Goal: Task Accomplishment & Management: Use online tool/utility

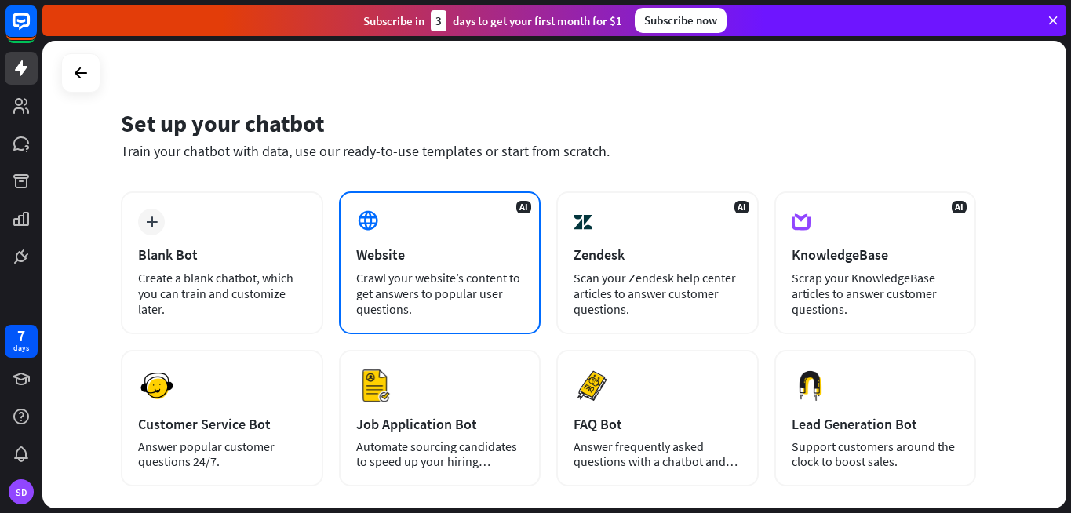
scroll to position [15, 0]
click at [414, 235] on div "AI Website Crawl your website’s content to get answers to popular user question…" at bounding box center [440, 262] width 202 height 143
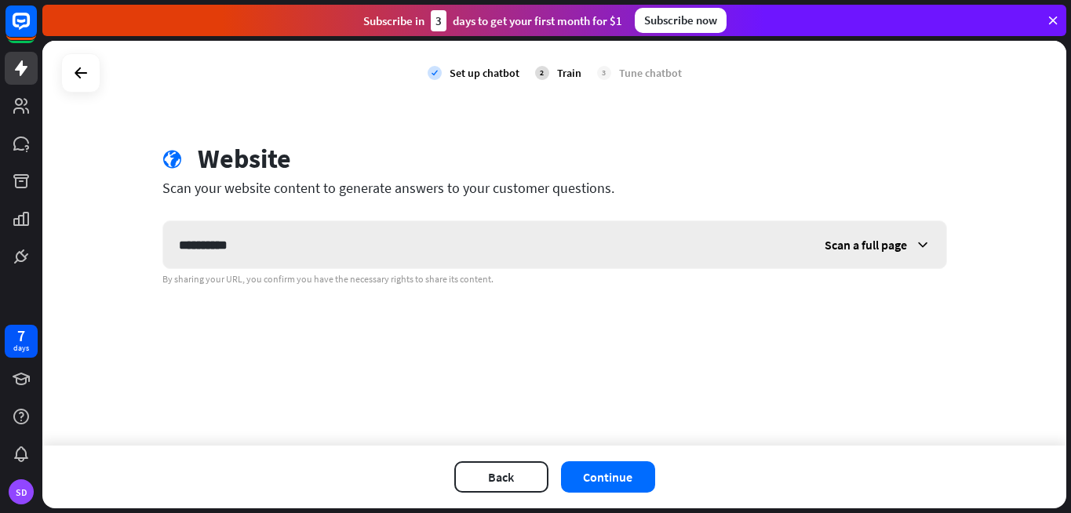
type input "**********"
click at [879, 241] on span "Scan a full page" at bounding box center [865, 245] width 82 height 16
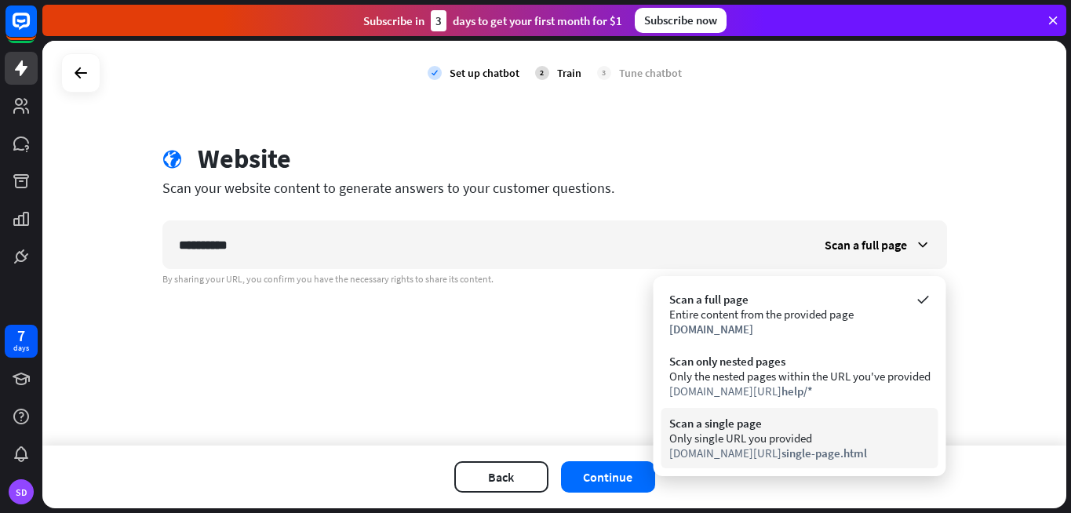
click at [857, 438] on div "Only single URL you provided" at bounding box center [799, 438] width 261 height 15
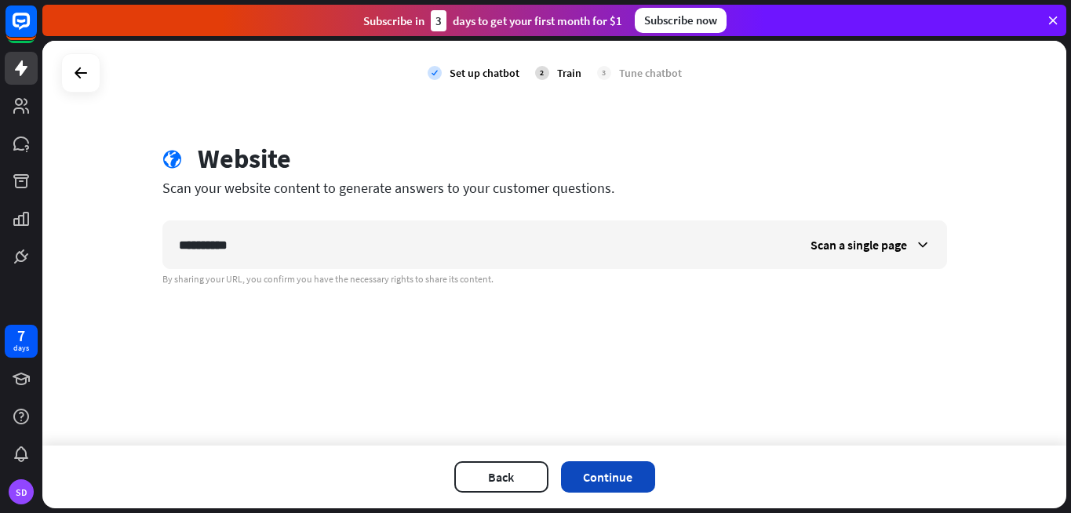
click at [626, 474] on button "Continue" at bounding box center [608, 476] width 94 height 31
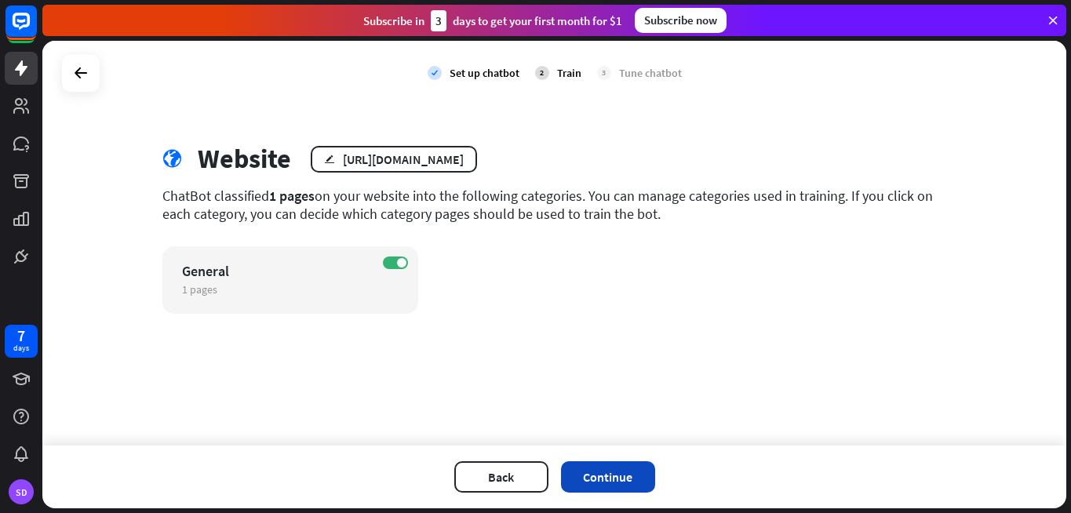
click at [650, 474] on button "Continue" at bounding box center [608, 476] width 94 height 31
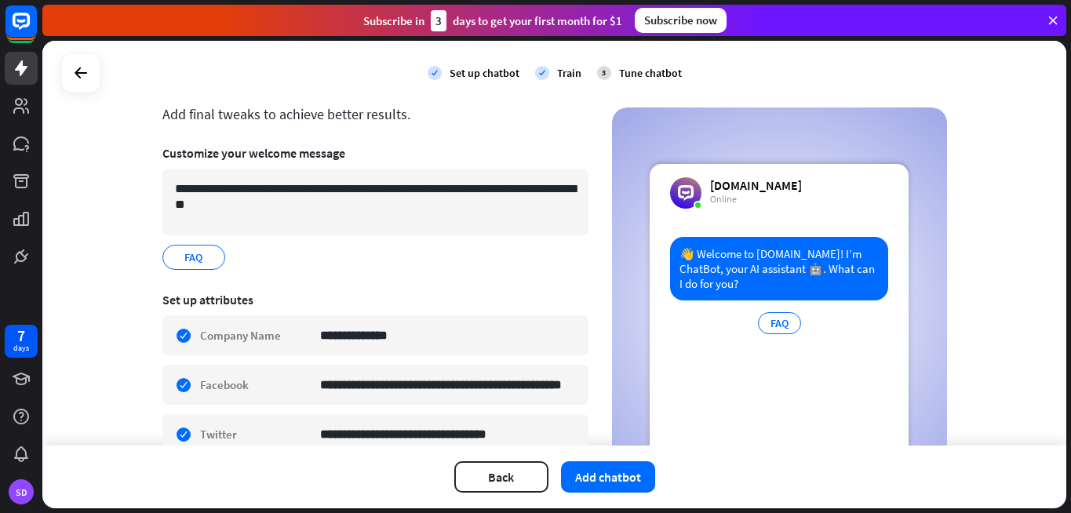
scroll to position [5, 0]
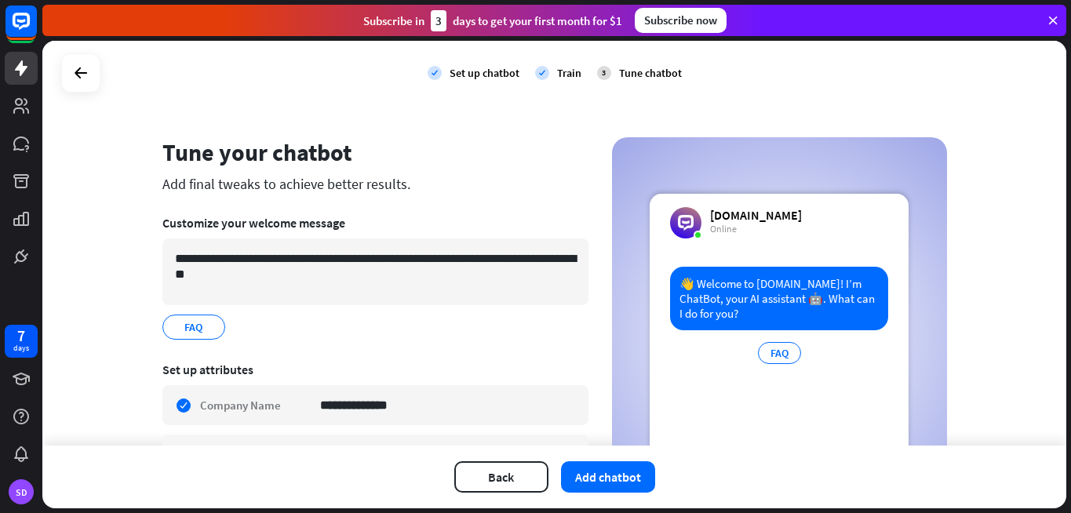
click at [678, 220] on icon at bounding box center [686, 223] width 16 height 16
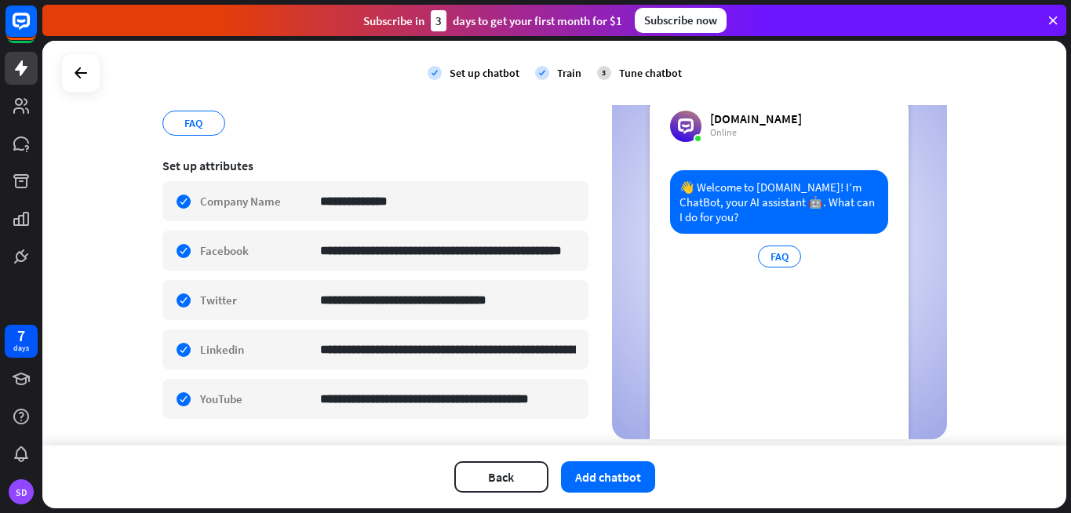
scroll to position [93, 0]
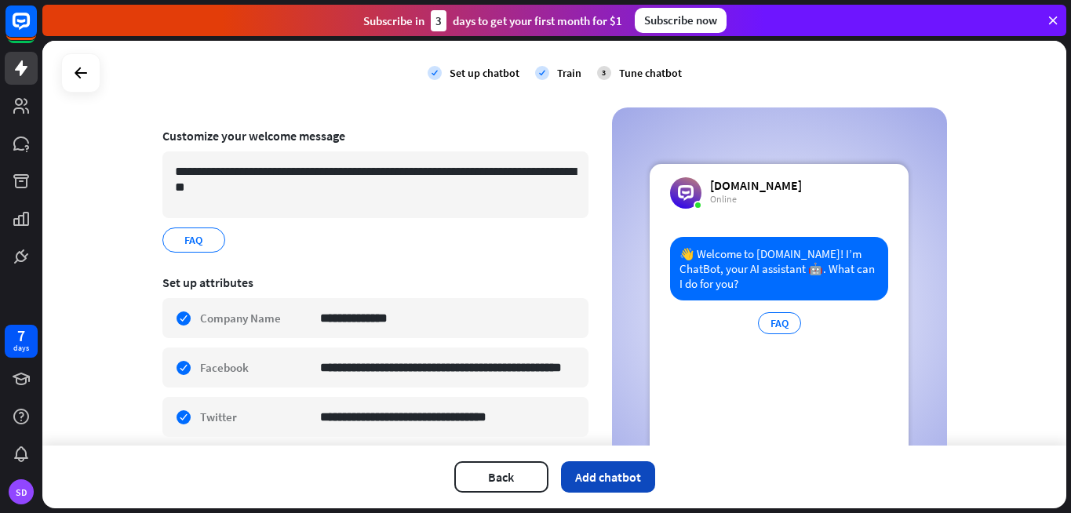
click at [627, 471] on button "Add chatbot" at bounding box center [608, 476] width 94 height 31
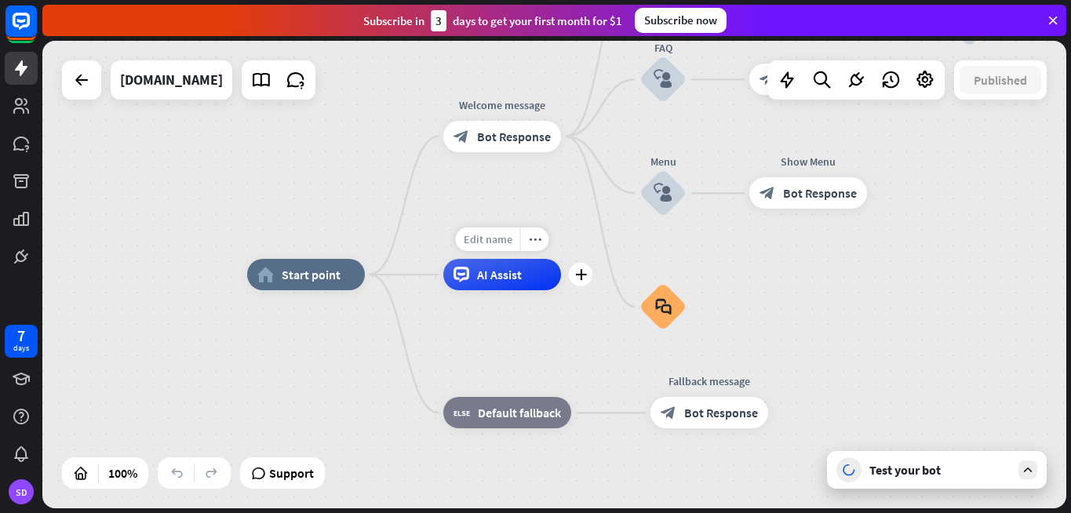
click at [494, 242] on span "Edit name" at bounding box center [488, 239] width 49 height 14
click at [499, 284] on div "AI Assist" at bounding box center [502, 274] width 118 height 31
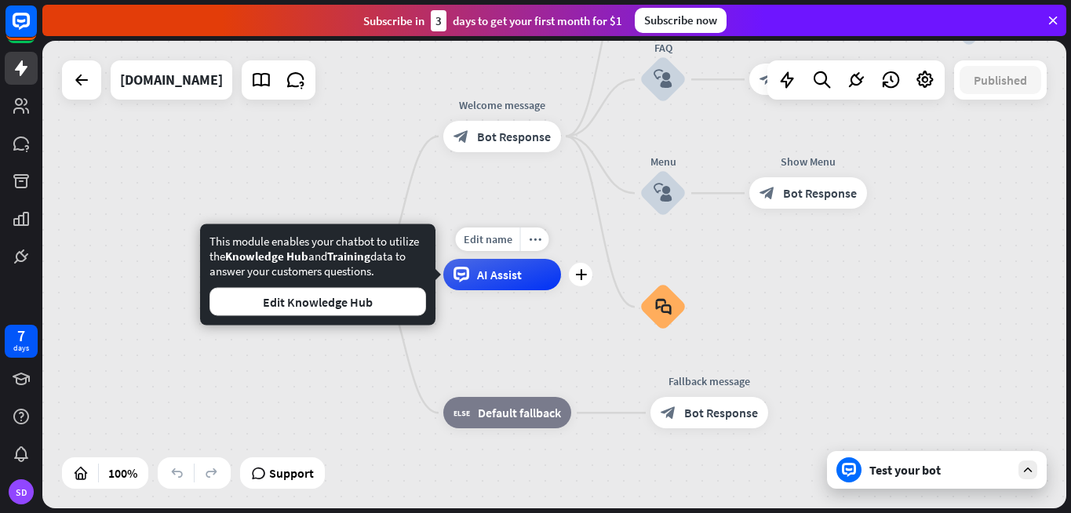
click at [498, 274] on span "AI Assist" at bounding box center [499, 275] width 45 height 16
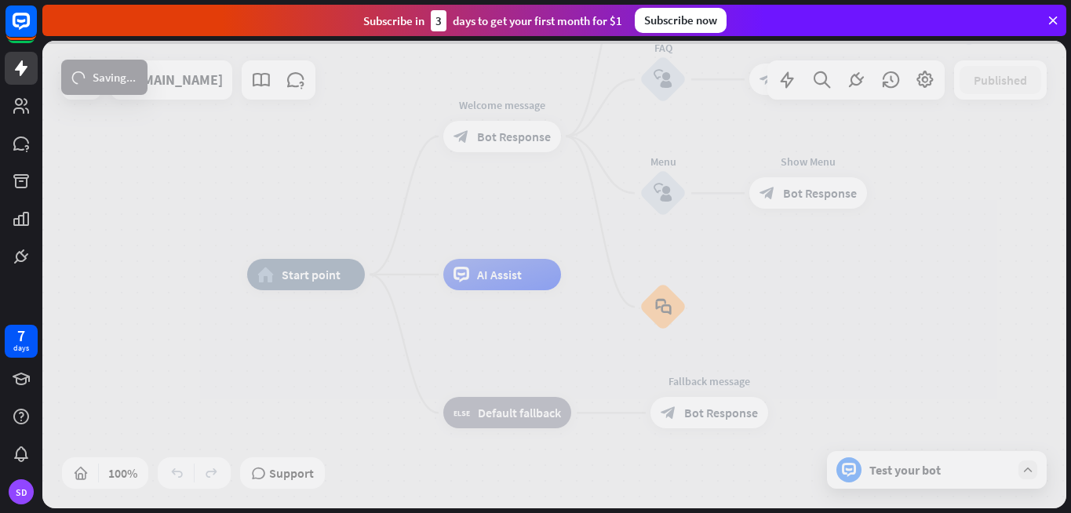
click at [948, 468] on div at bounding box center [554, 274] width 1024 height 467
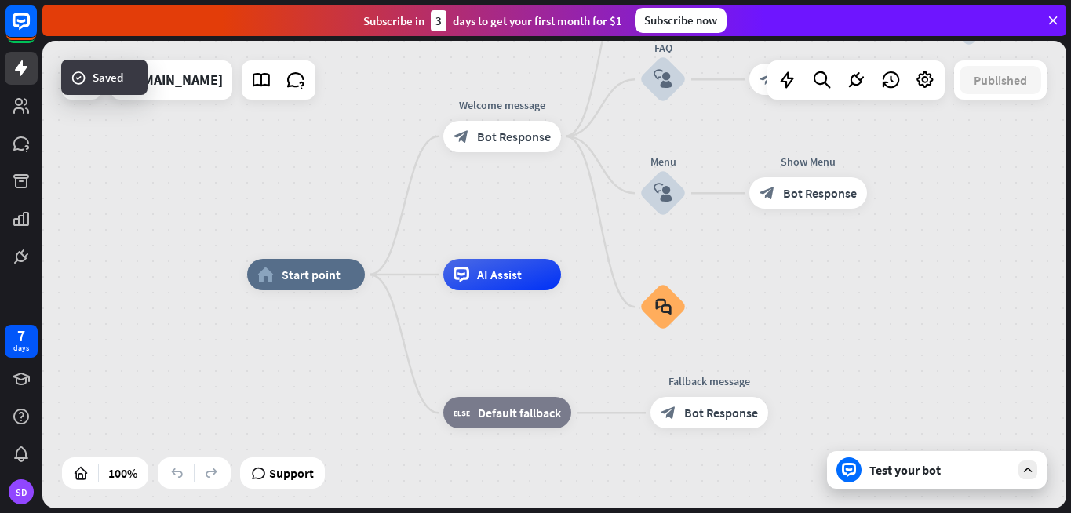
click at [1018, 467] on div at bounding box center [1027, 469] width 19 height 19
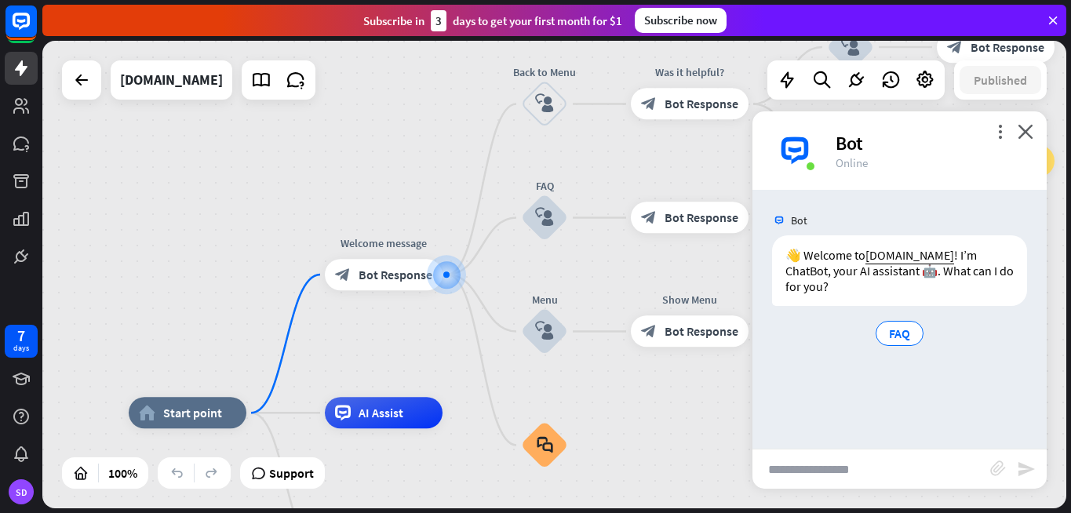
click at [802, 145] on img at bounding box center [794, 150] width 47 height 47
click at [995, 137] on icon "more_vert" at bounding box center [999, 131] width 15 height 15
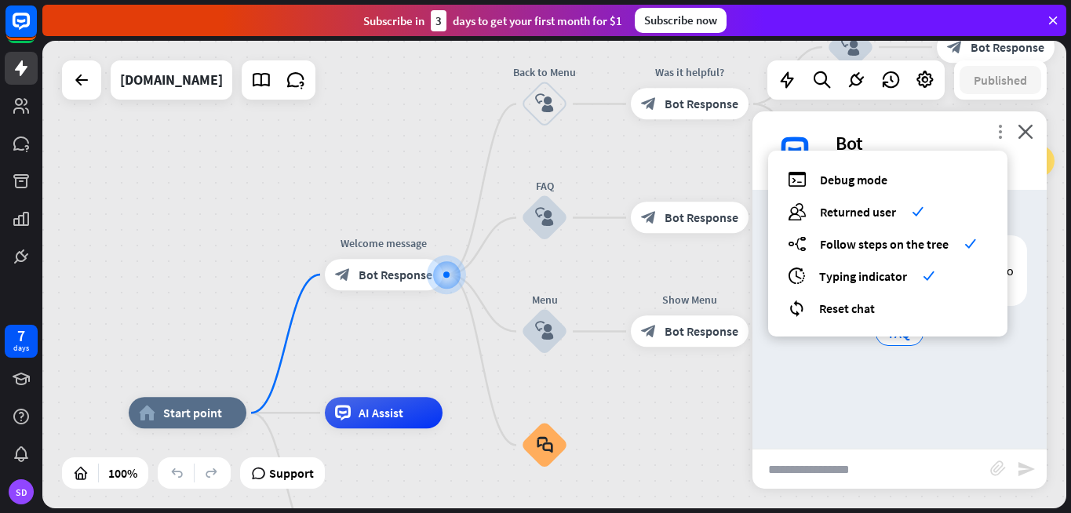
click at [995, 137] on icon "more_vert" at bounding box center [999, 131] width 15 height 15
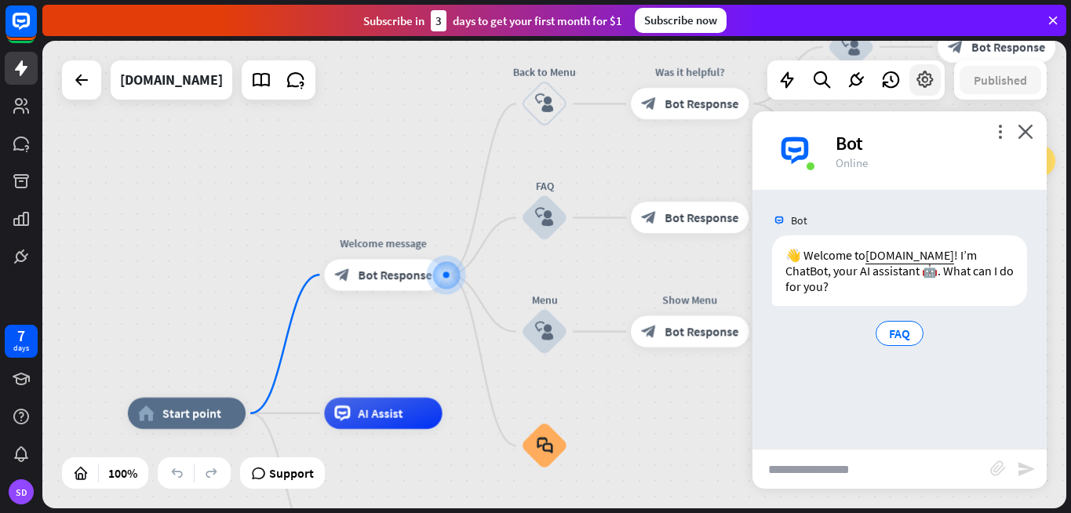
click at [924, 83] on icon at bounding box center [925, 80] width 20 height 20
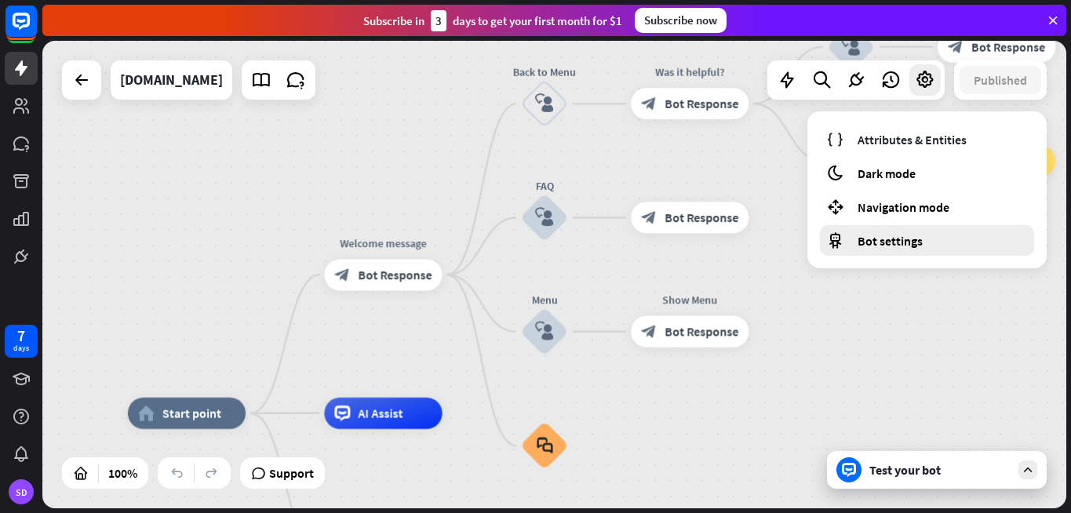
click at [904, 235] on span "Bot settings" at bounding box center [889, 241] width 65 height 16
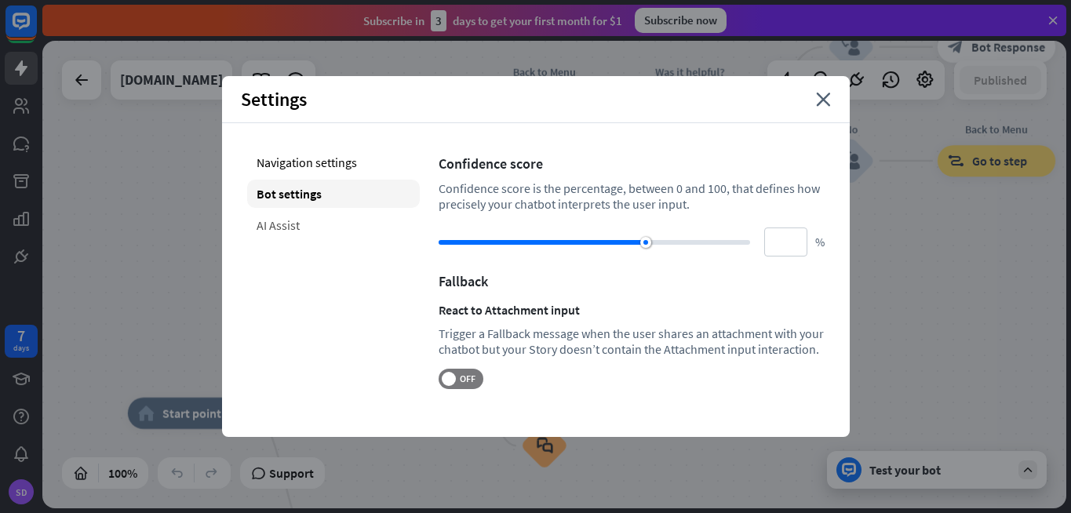
click at [306, 228] on div "AI Assist" at bounding box center [333, 225] width 173 height 28
type input "**"
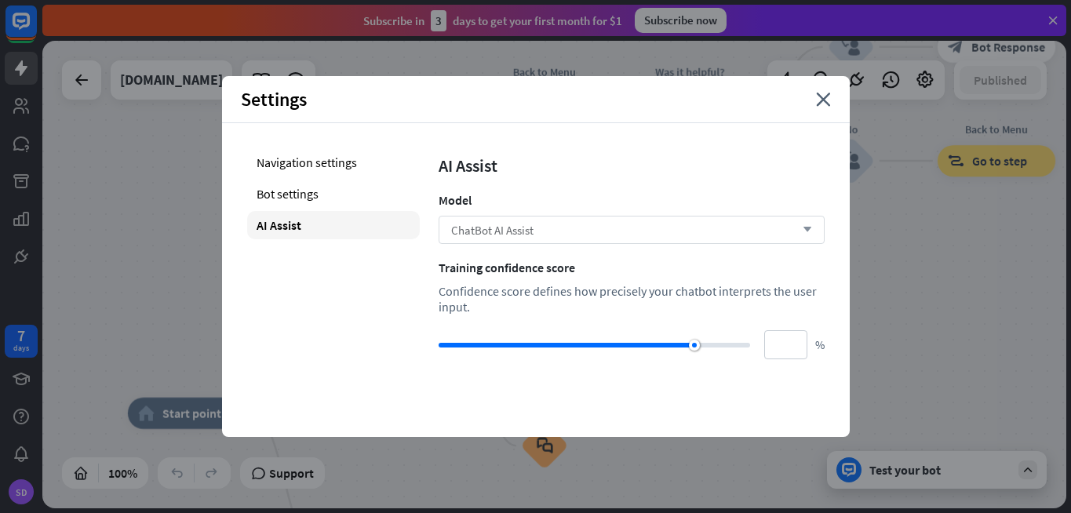
click at [748, 229] on div "ChatBot AI Assist arrow_down" at bounding box center [631, 230] width 386 height 28
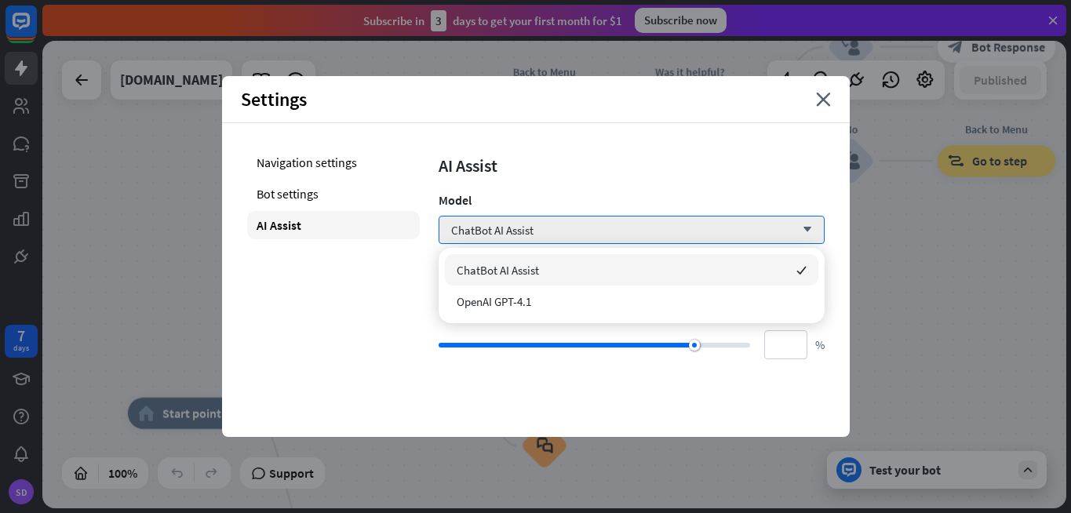
click at [666, 178] on div "AI Assist Model ChatBot AI Assist arrow_down Training confidence score Confiden…" at bounding box center [631, 253] width 386 height 211
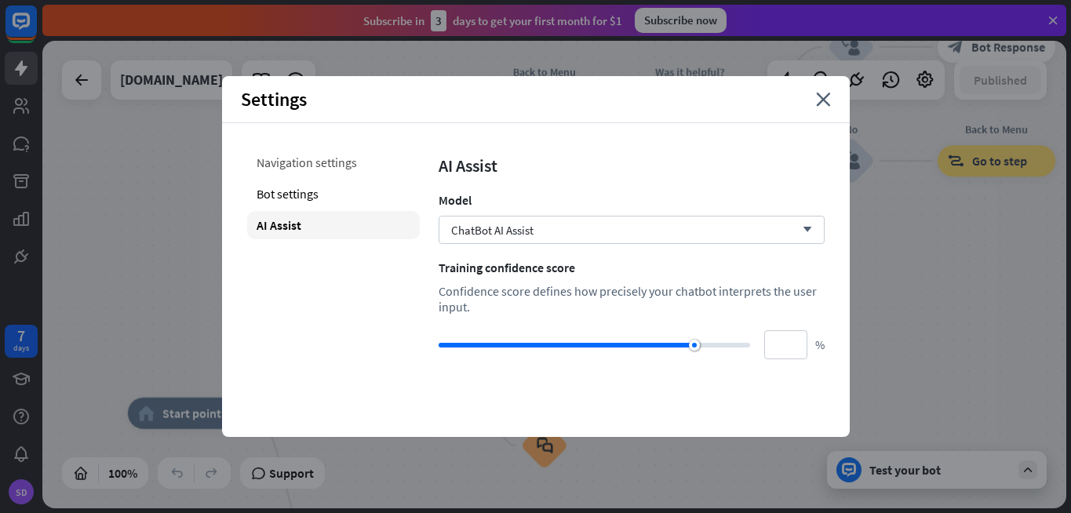
click at [344, 169] on div "Navigation settings" at bounding box center [333, 162] width 173 height 28
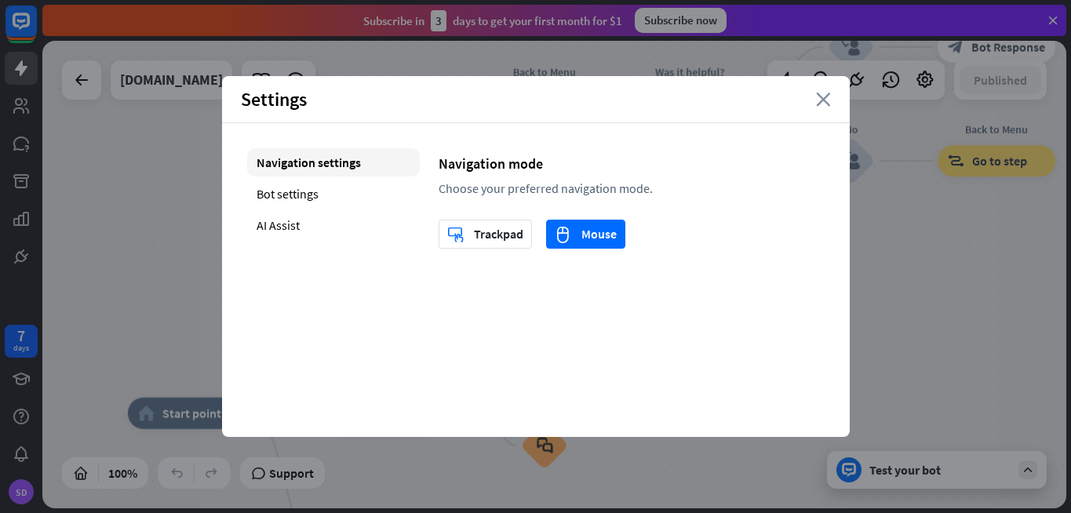
click at [820, 101] on icon "close" at bounding box center [823, 100] width 15 height 14
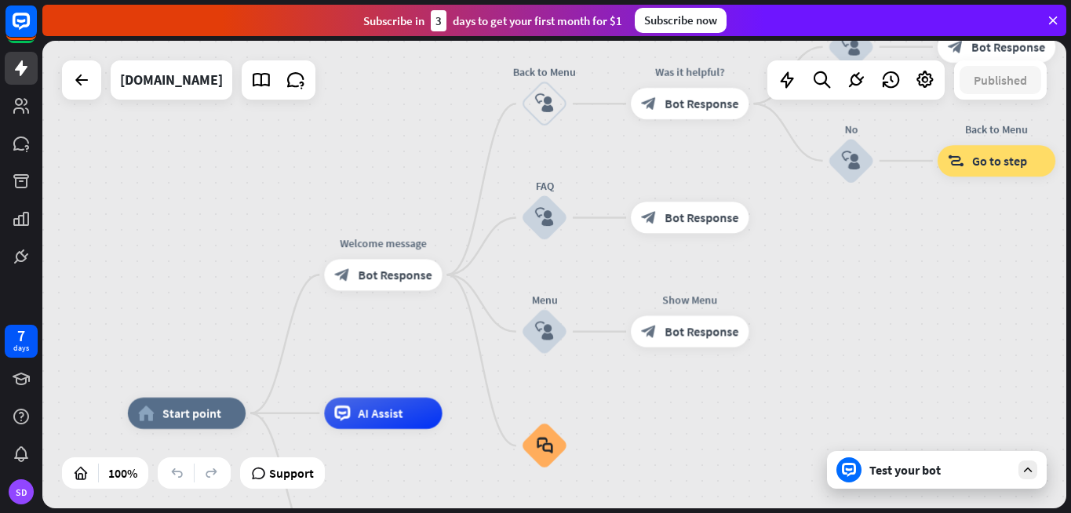
click at [974, 475] on div "Test your bot" at bounding box center [939, 470] width 141 height 16
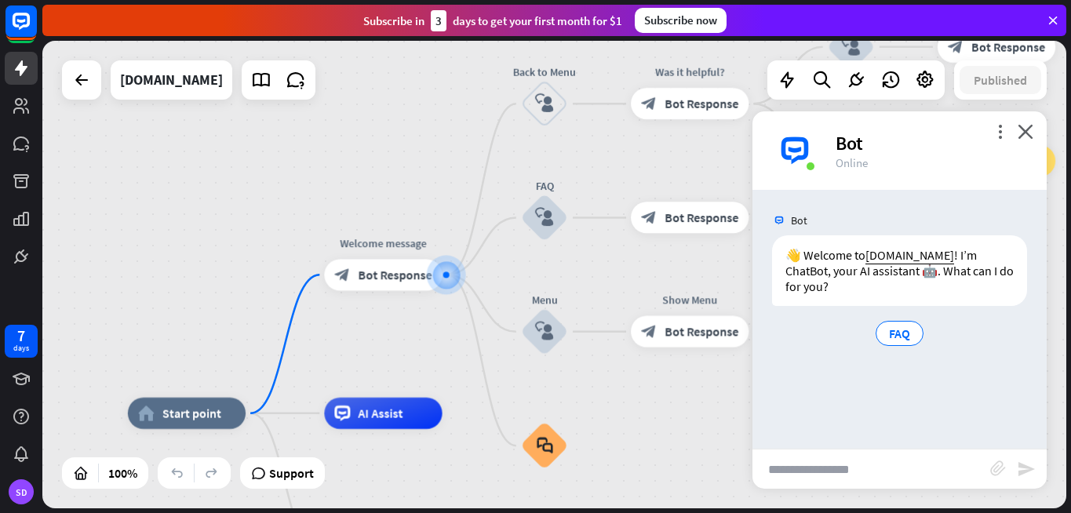
click at [796, 153] on img at bounding box center [794, 150] width 47 height 47
click at [1004, 124] on icon "more_vert" at bounding box center [999, 131] width 15 height 15
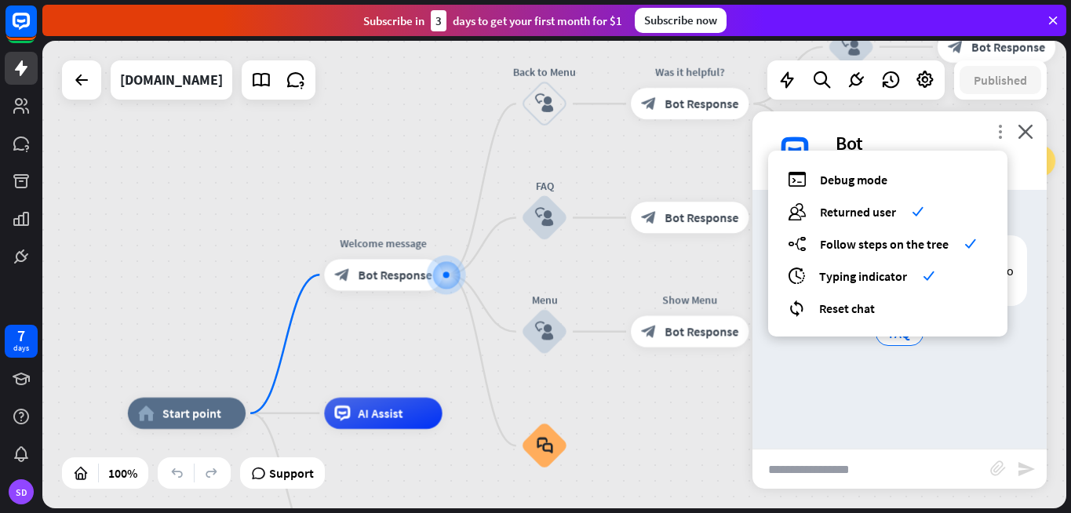
click at [1002, 124] on icon "more_vert" at bounding box center [999, 131] width 15 height 15
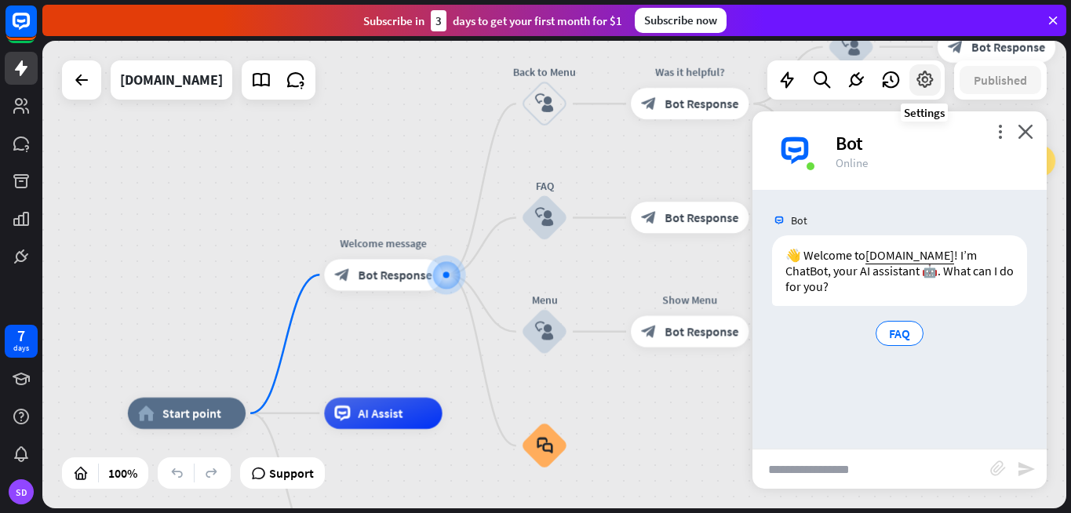
click at [922, 83] on icon at bounding box center [925, 80] width 20 height 20
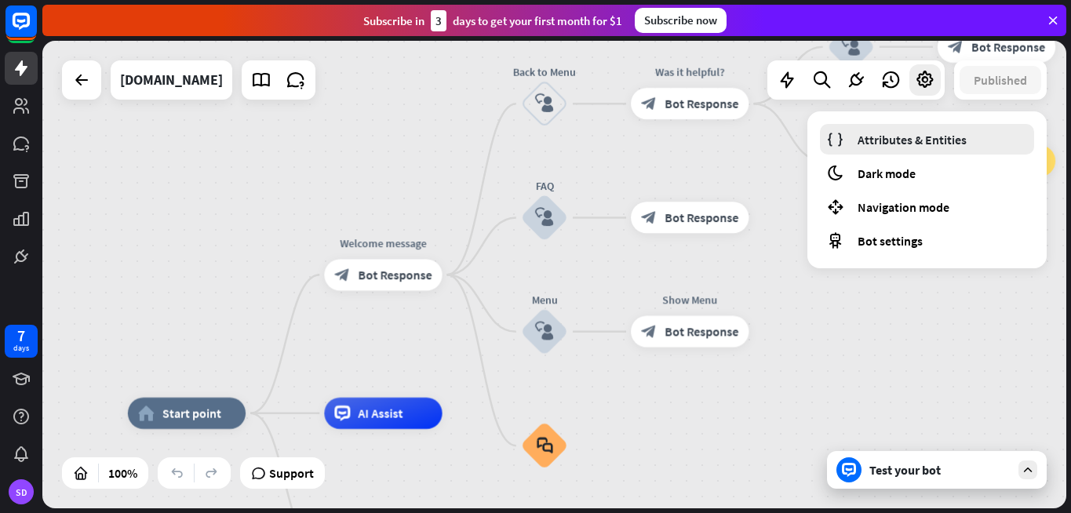
click at [888, 143] on span "Attributes & Entities" at bounding box center [911, 140] width 109 height 16
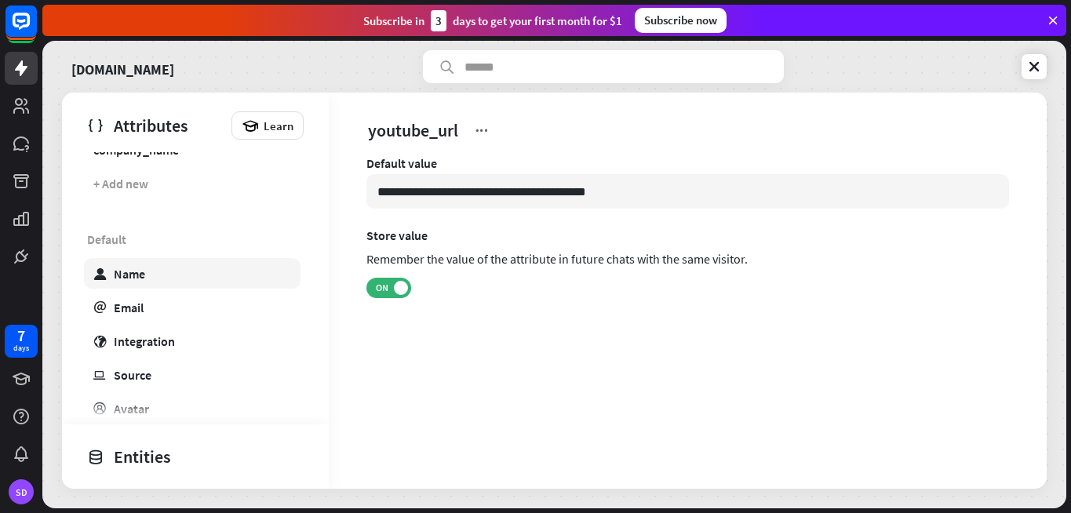
scroll to position [187, 0]
click at [162, 266] on link "user Name" at bounding box center [192, 273] width 216 height 31
type input "*******"
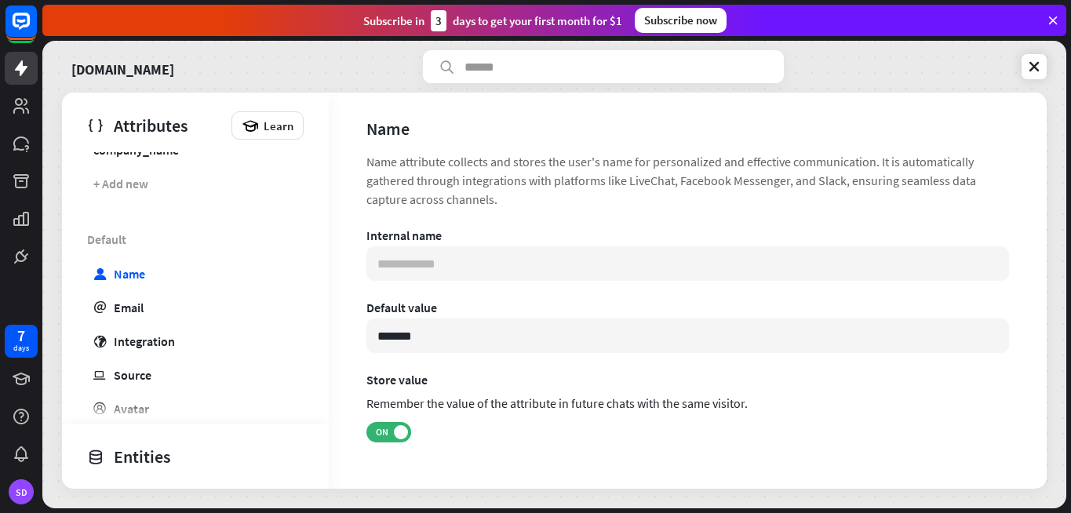
click at [193, 322] on div "Default user Name email Email globe Integration ip Source profile Avatar globe …" at bounding box center [195, 492] width 267 height 537
click at [200, 311] on link "email Email" at bounding box center [192, 307] width 216 height 31
type input "**********"
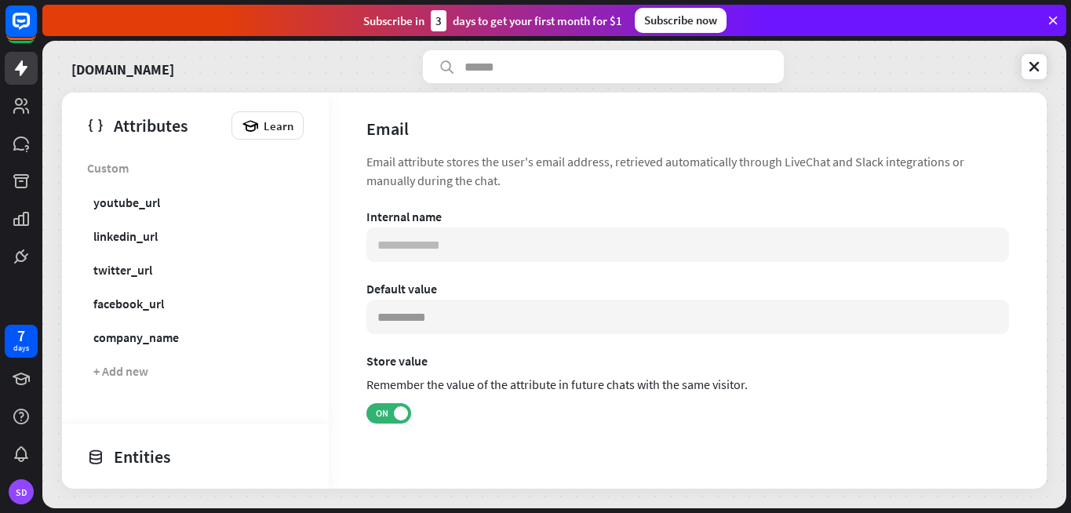
click at [147, 448] on div "Entities" at bounding box center [191, 456] width 209 height 27
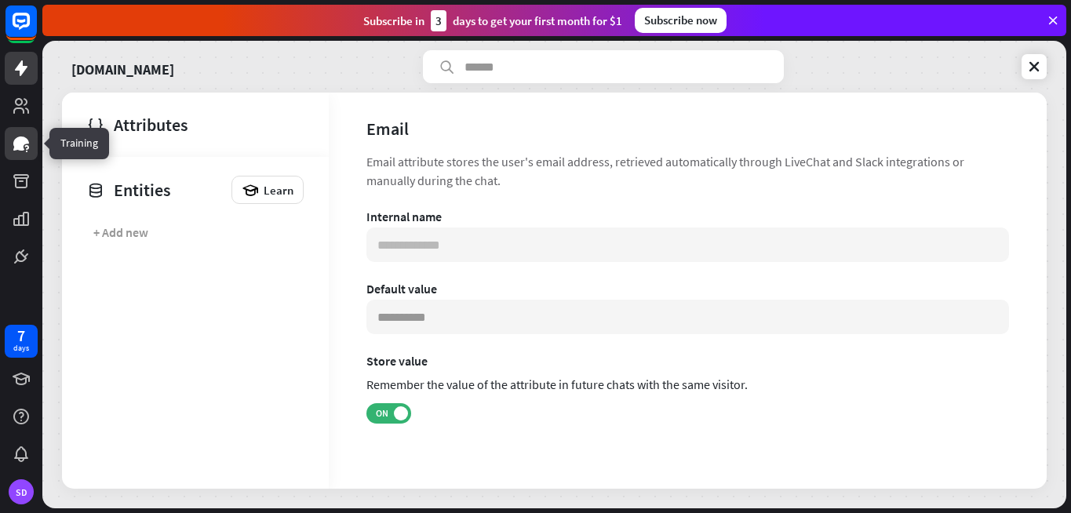
click at [20, 149] on icon at bounding box center [21, 143] width 16 height 14
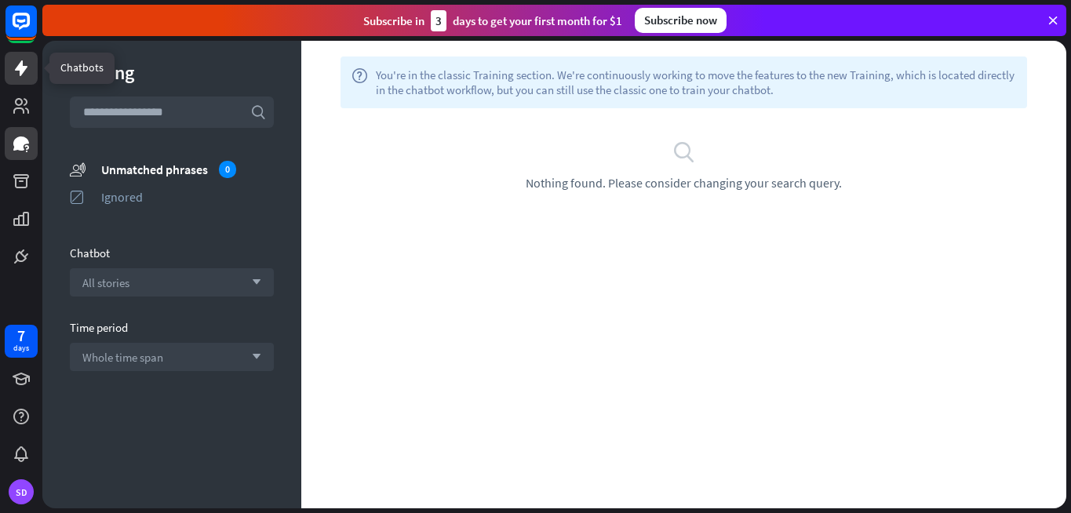
click at [21, 77] on icon at bounding box center [21, 68] width 19 height 19
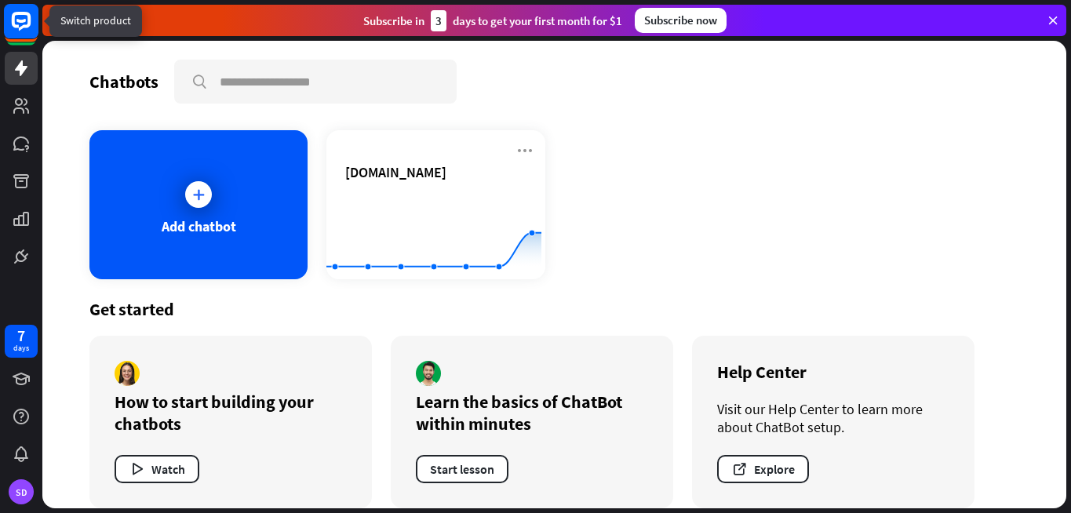
click at [15, 27] on icon at bounding box center [21, 21] width 19 height 19
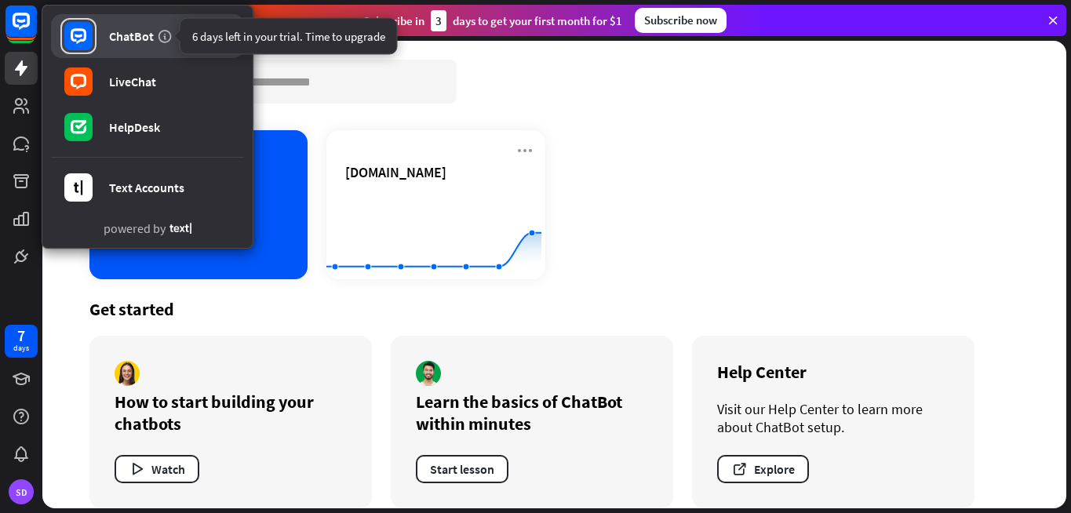
click at [163, 35] on icon at bounding box center [165, 36] width 16 height 16
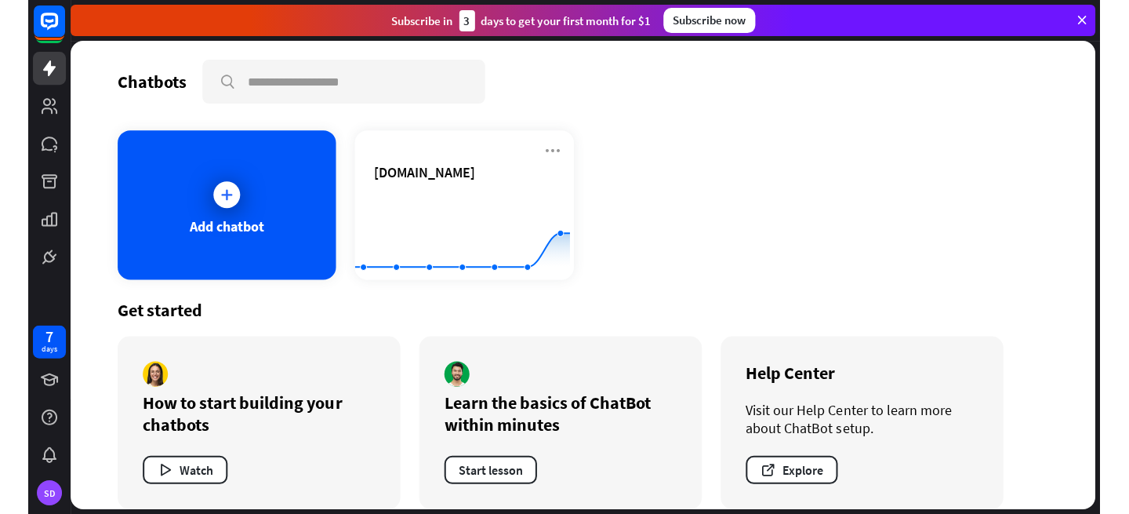
scroll to position [19, 0]
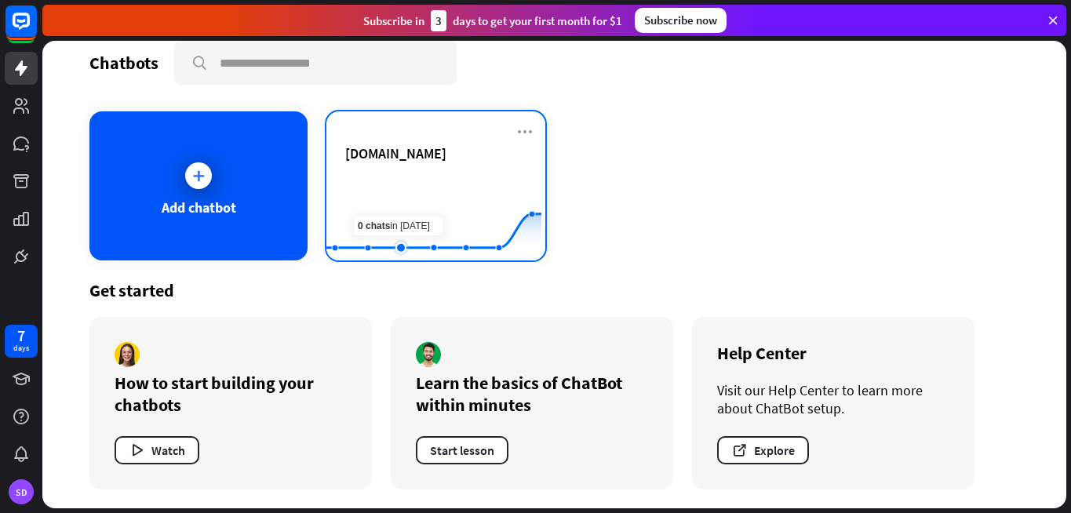
click at [410, 221] on rect at bounding box center [433, 222] width 215 height 98
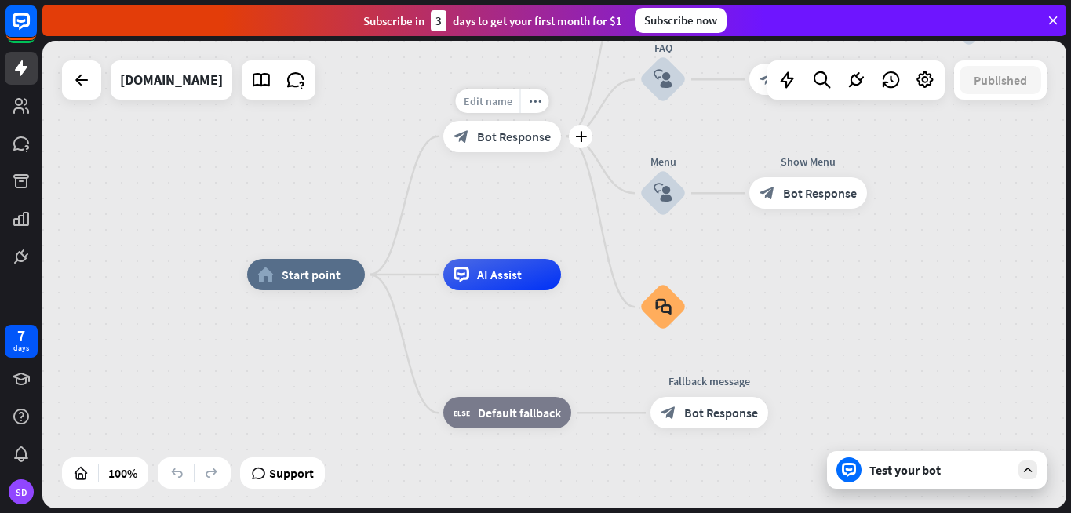
click at [500, 101] on span "Edit name" at bounding box center [488, 101] width 49 height 14
click at [516, 152] on div "**********" at bounding box center [502, 136] width 118 height 31
click at [507, 146] on div "block_bot_response Bot Response" at bounding box center [502, 136] width 118 height 31
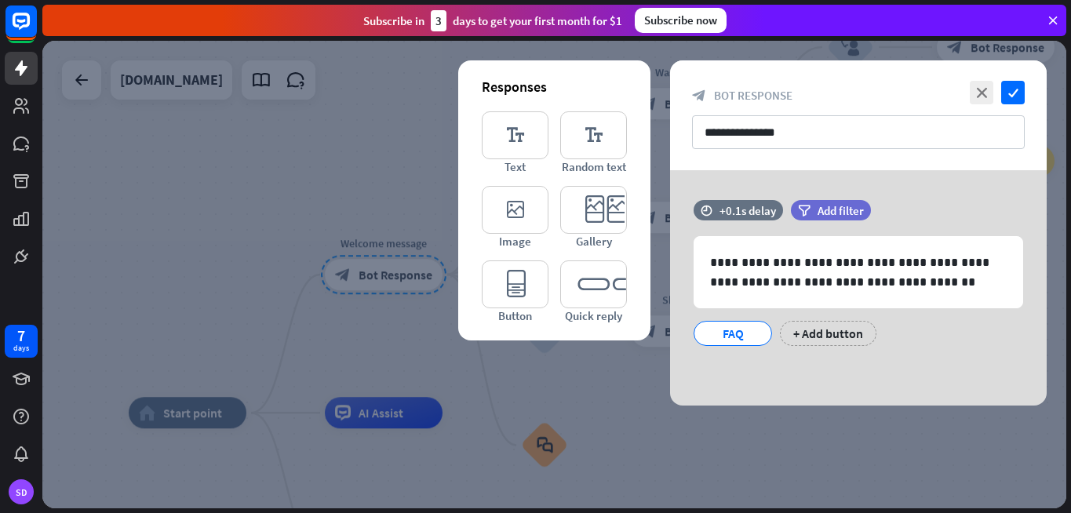
click at [417, 417] on div at bounding box center [554, 274] width 1024 height 467
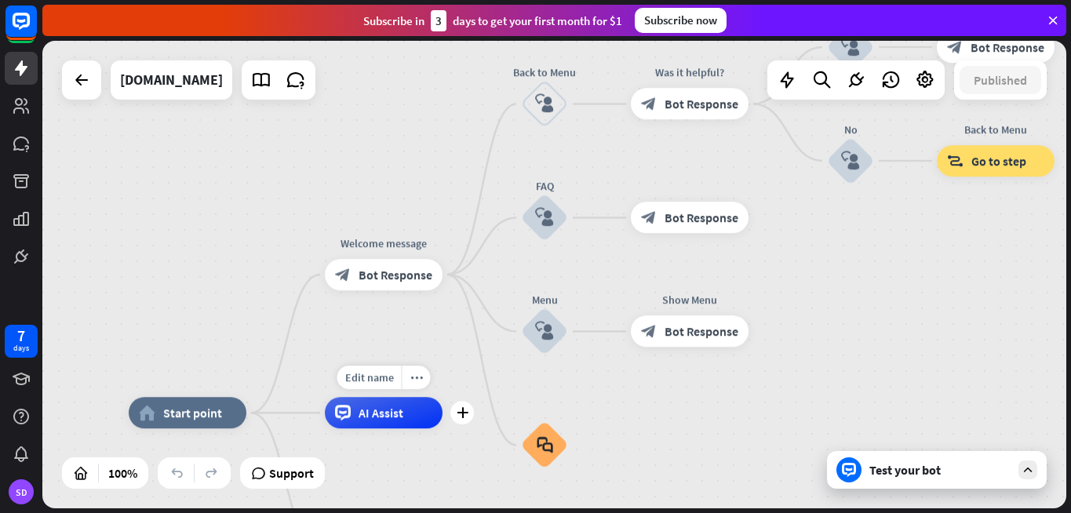
click at [406, 415] on div "AI Assist" at bounding box center [384, 412] width 118 height 31
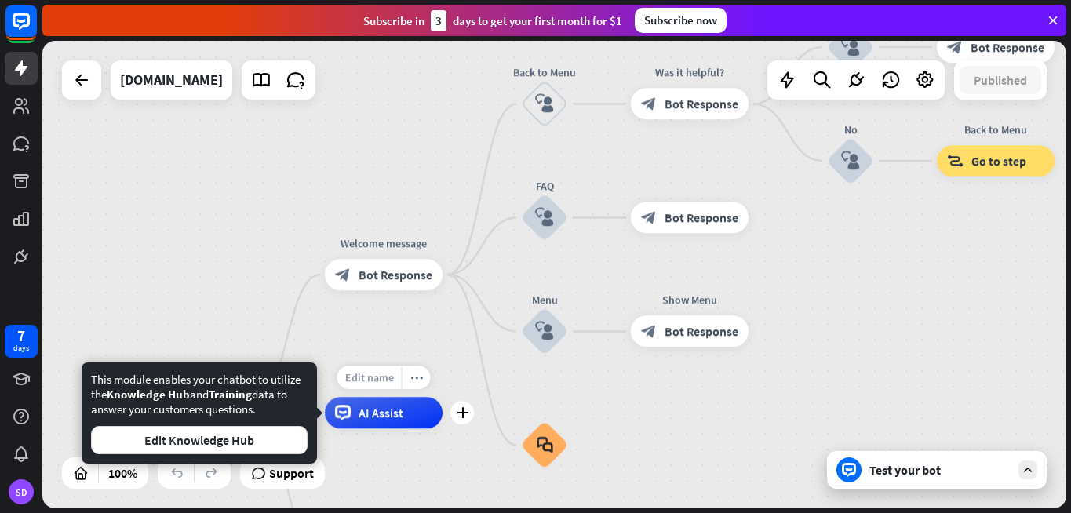
click at [365, 379] on span "Edit name" at bounding box center [369, 377] width 49 height 14
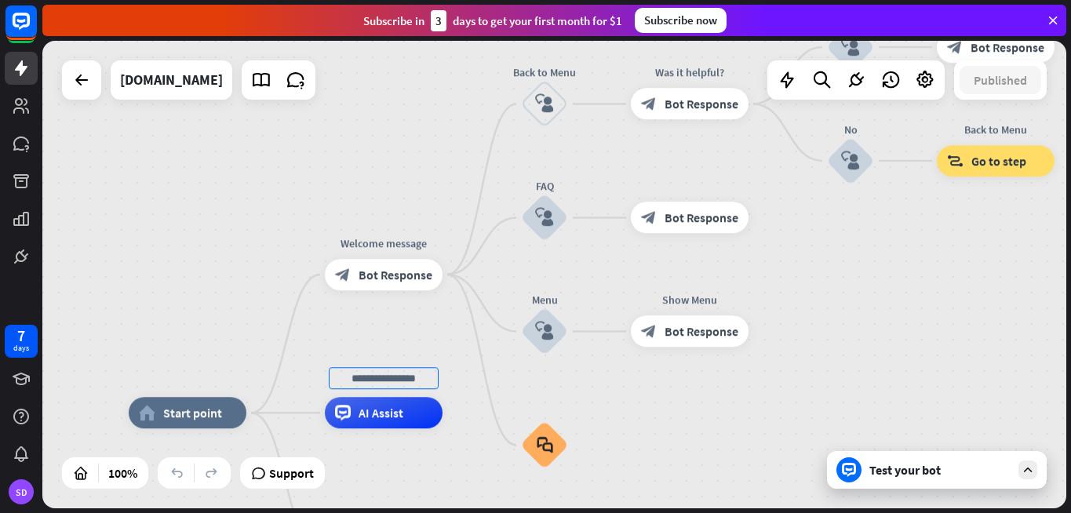
click at [428, 343] on div "home_2 Start point Welcome message block_bot_response Bot Response Back to Menu…" at bounding box center [554, 274] width 1024 height 467
click at [178, 417] on span "Start point" at bounding box center [192, 413] width 59 height 16
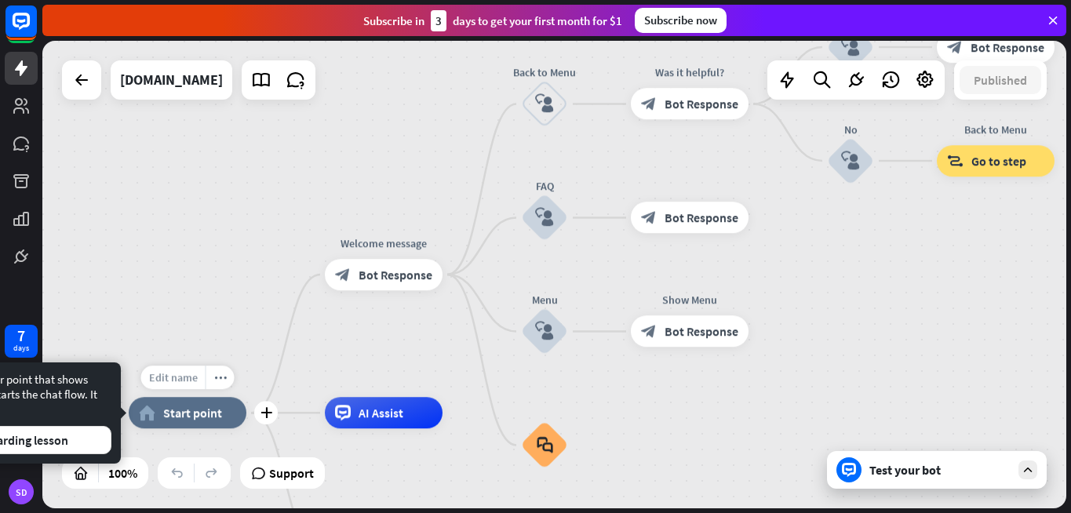
click at [178, 372] on span "Edit name" at bounding box center [173, 377] width 49 height 14
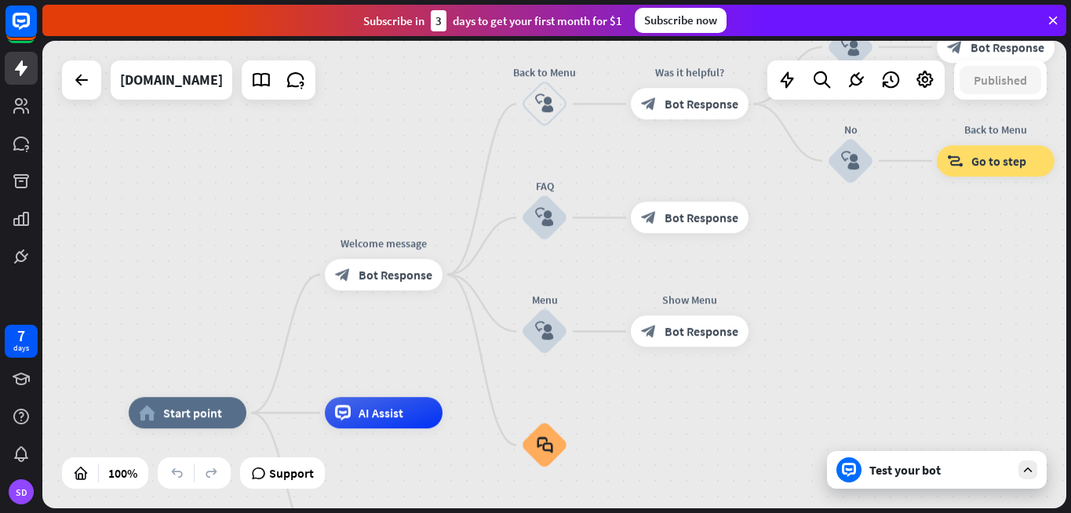
click at [231, 306] on div "home_2 Start point Welcome message block_bot_response Bot Response Back to Menu…" at bounding box center [554, 274] width 1024 height 467
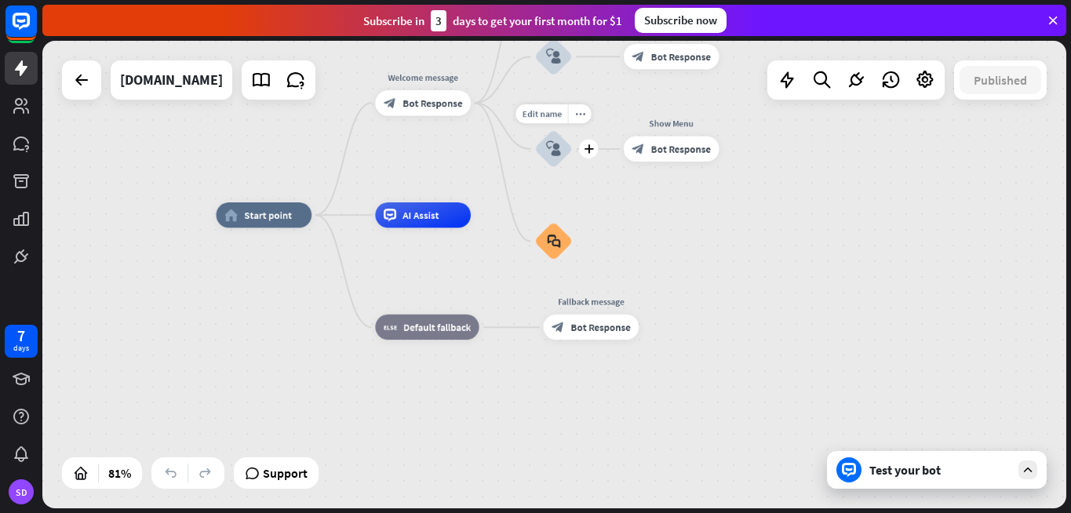
drag, startPoint x: 496, startPoint y: 358, endPoint x: 549, endPoint y: 182, distance: 183.6
click at [551, 169] on div "Edit name more_horiz plus block_user_input" at bounding box center [553, 149] width 38 height 38
click at [425, 322] on span "Default fallback" at bounding box center [436, 327] width 67 height 13
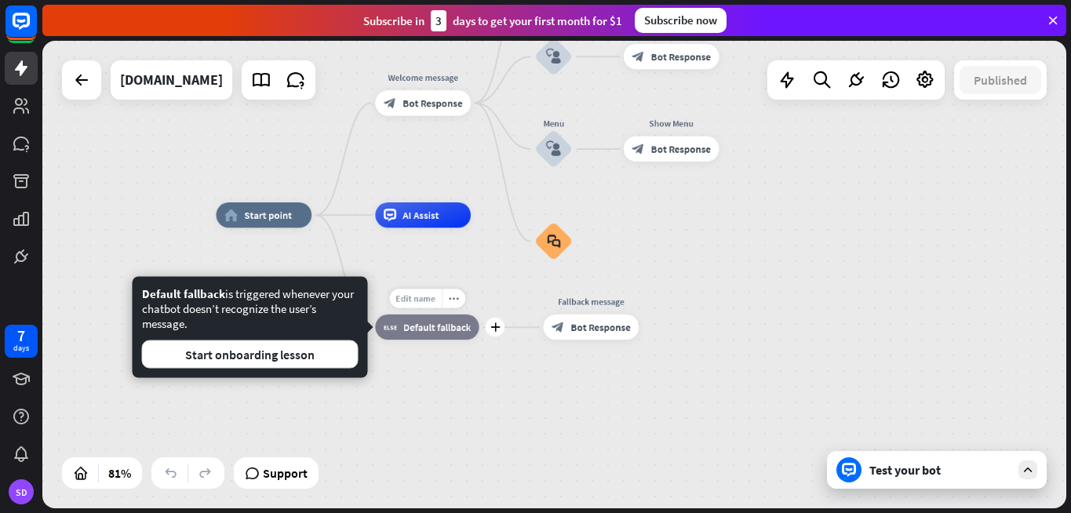
click at [417, 293] on span "Edit name" at bounding box center [414, 299] width 39 height 12
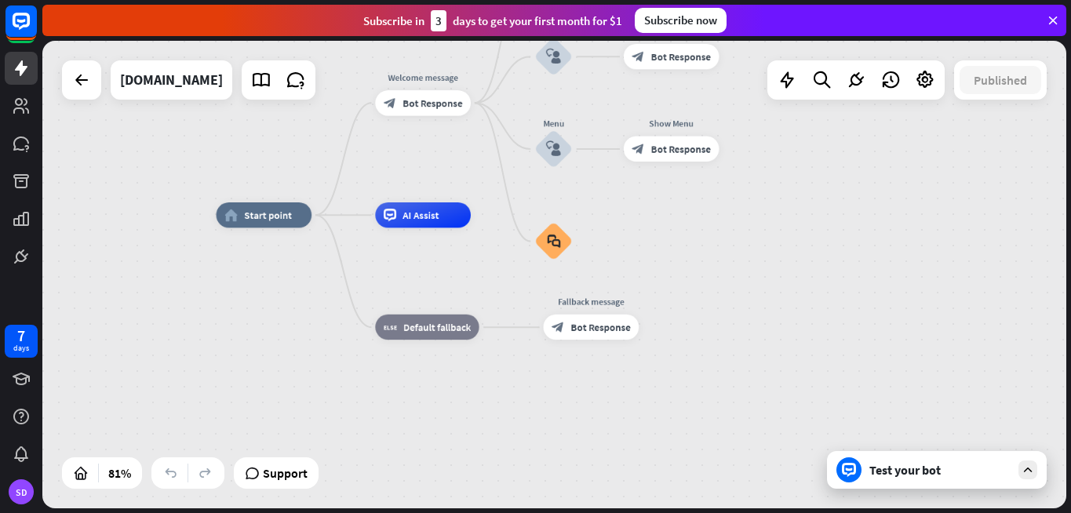
click at [707, 216] on div "home_2 Start point Welcome message block_bot_response Bot Response Back to Menu…" at bounding box center [631, 405] width 831 height 380
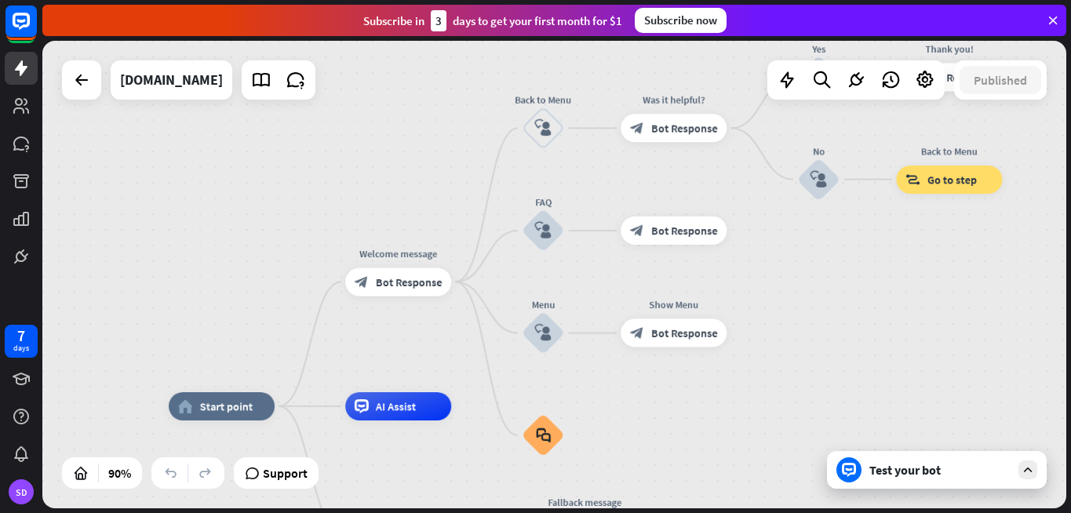
drag, startPoint x: 599, startPoint y: 209, endPoint x: 606, endPoint y: 401, distance: 191.5
click at [606, 401] on div "home_2 Start point Welcome message block_bot_response Bot Response Back to Menu…" at bounding box center [554, 274] width 1024 height 467
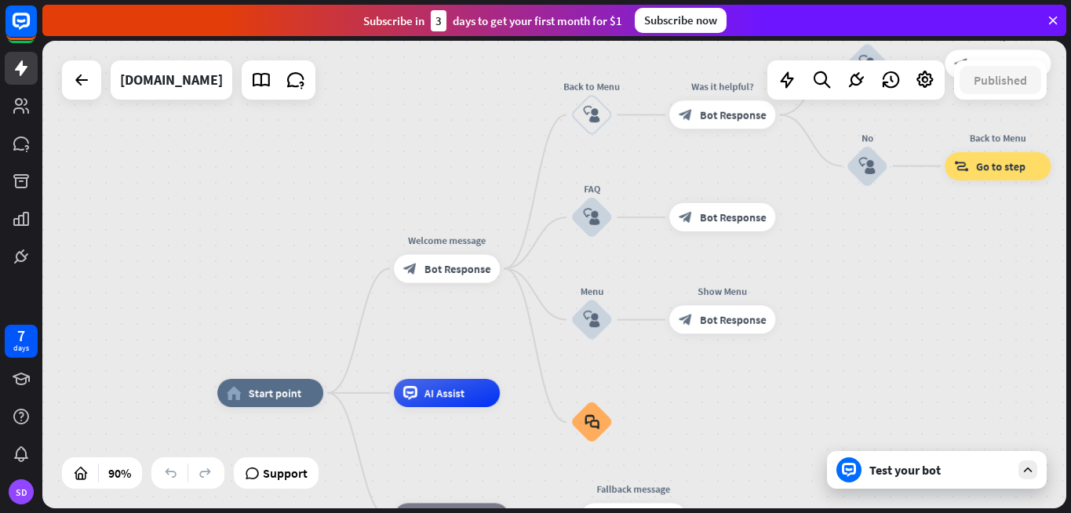
drag, startPoint x: 334, startPoint y: 190, endPoint x: 482, endPoint y: 124, distance: 162.2
click at [482, 124] on div "home_2 Start point Welcome message block_bot_response Bot Response Back to Menu…" at bounding box center [554, 274] width 1024 height 467
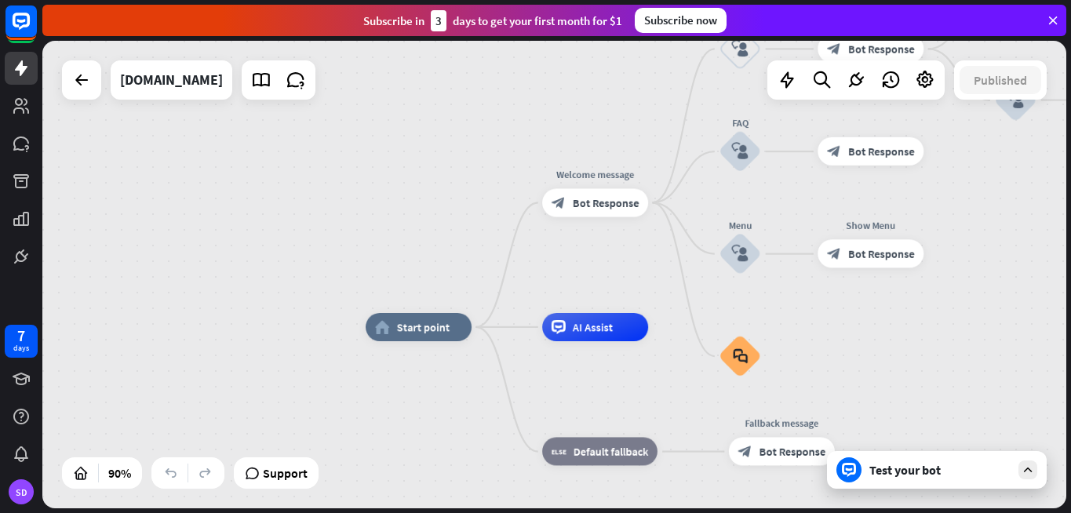
click at [1001, 467] on div "Test your bot" at bounding box center [939, 470] width 141 height 16
